Goal: Entertainment & Leisure: Consume media (video, audio)

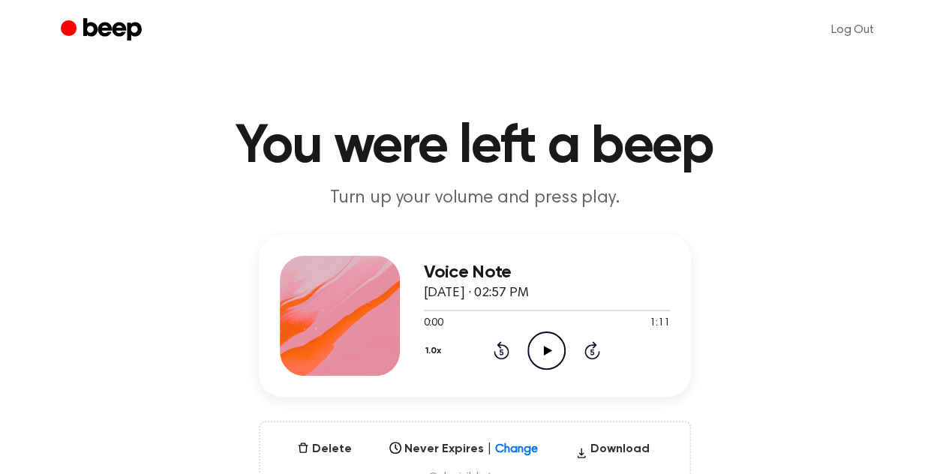
click at [545, 342] on icon "Play Audio" at bounding box center [546, 351] width 38 height 38
click at [545, 342] on icon "Pause Audio" at bounding box center [546, 351] width 38 height 38
click at [665, 341] on div "1.0x Rewind 5 seconds Play Audio Skip 5 seconds" at bounding box center [547, 351] width 246 height 38
